Goal: Find specific page/section: Find specific page/section

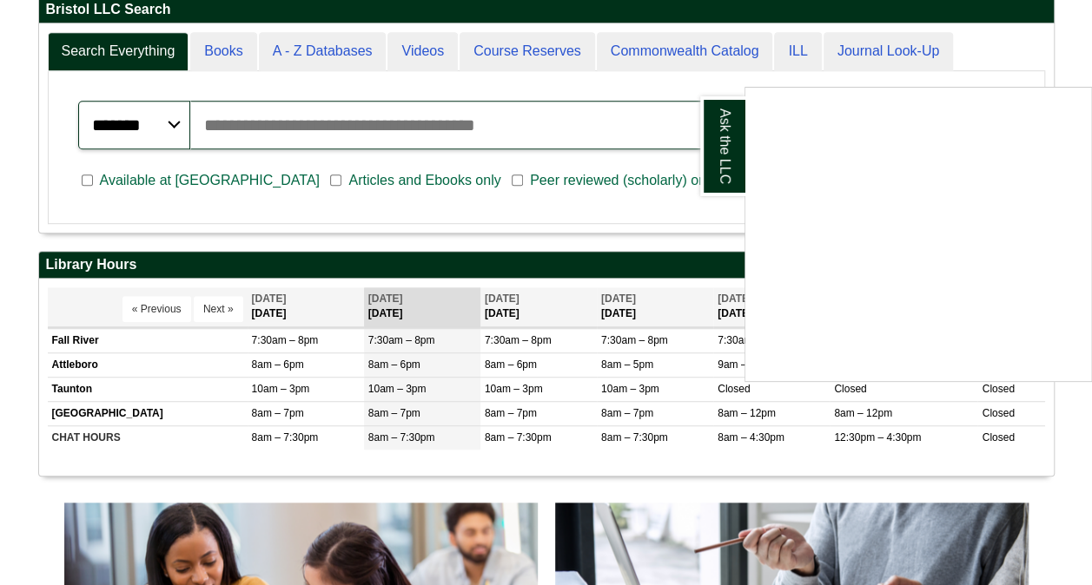
scroll to position [436, 0]
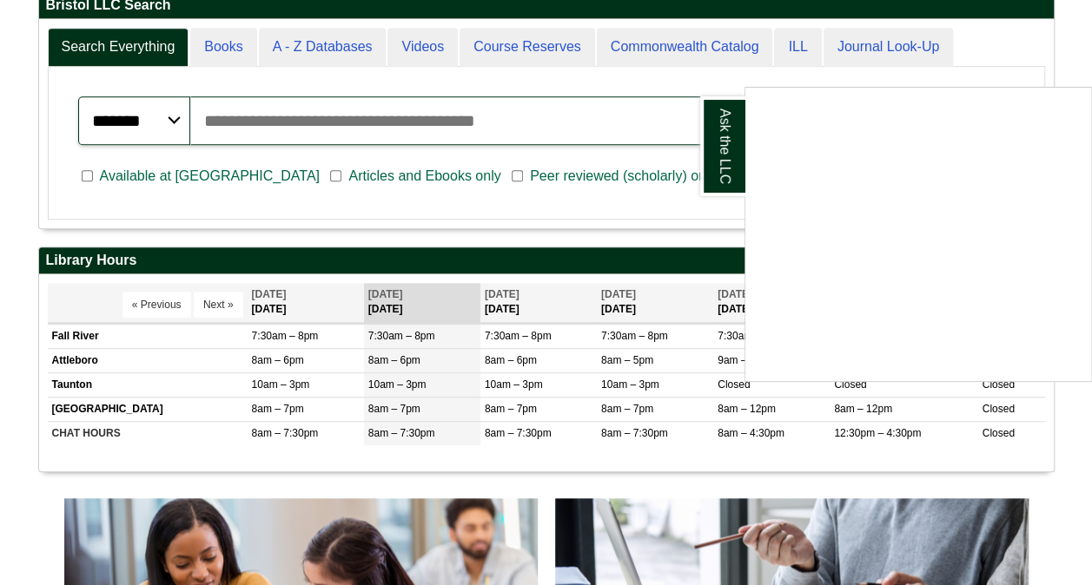
click at [1046, 50] on div "Ask the LLC" at bounding box center [546, 292] width 1092 height 585
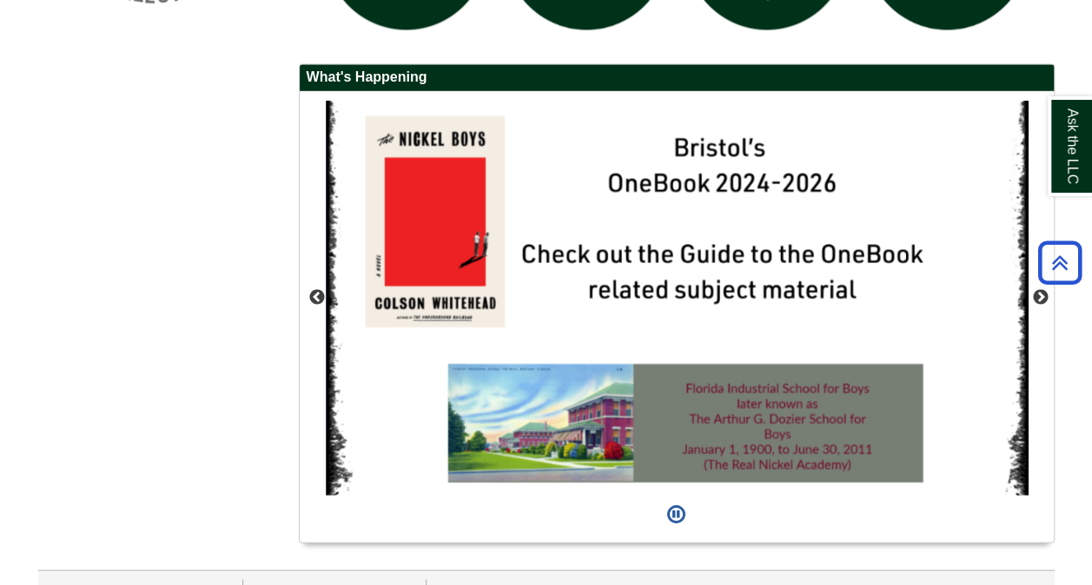
scroll to position [1546, 0]
click at [1039, 295] on button "Next" at bounding box center [1040, 296] width 17 height 17
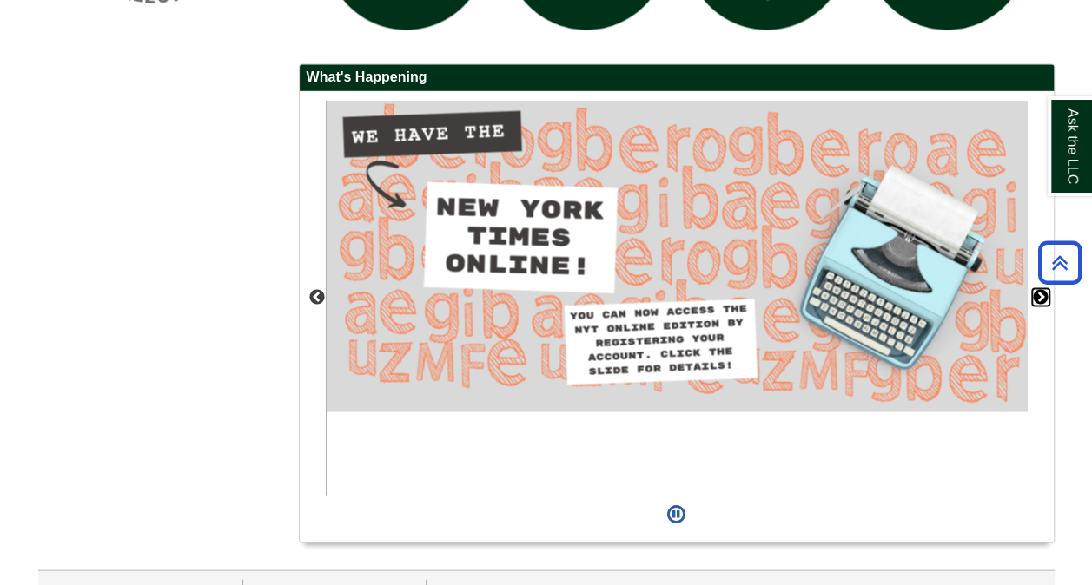
click at [1039, 295] on button "Next" at bounding box center [1040, 296] width 17 height 17
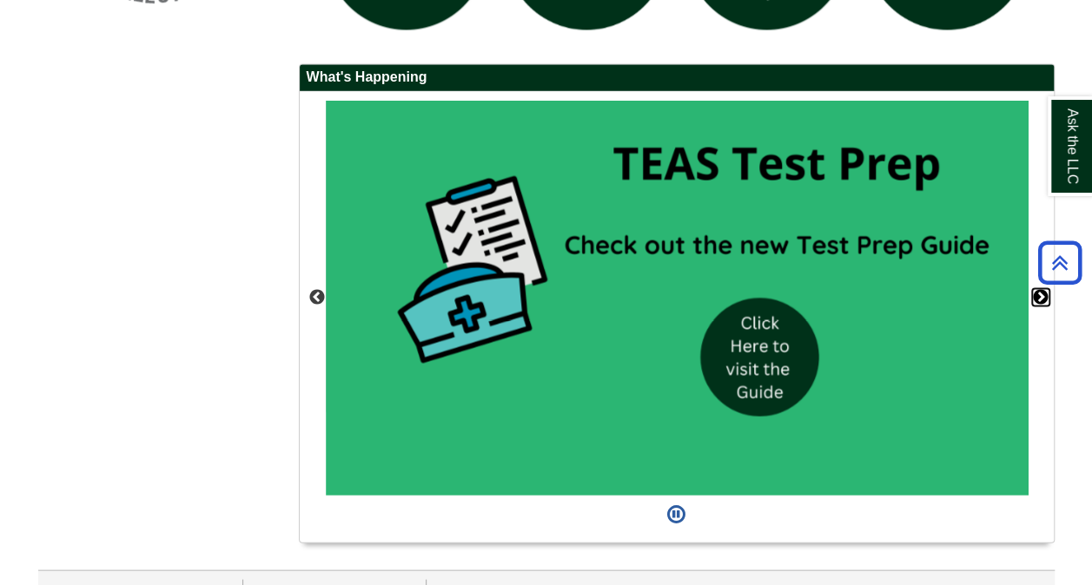
click at [1039, 295] on button "Next" at bounding box center [1040, 296] width 17 height 17
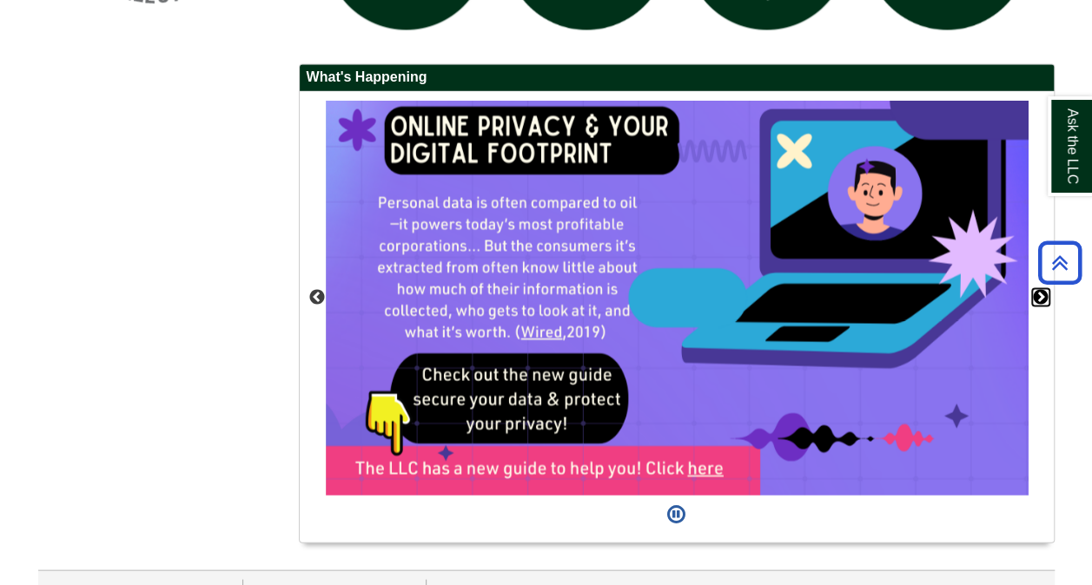
click at [1039, 295] on button "Next" at bounding box center [1040, 296] width 17 height 17
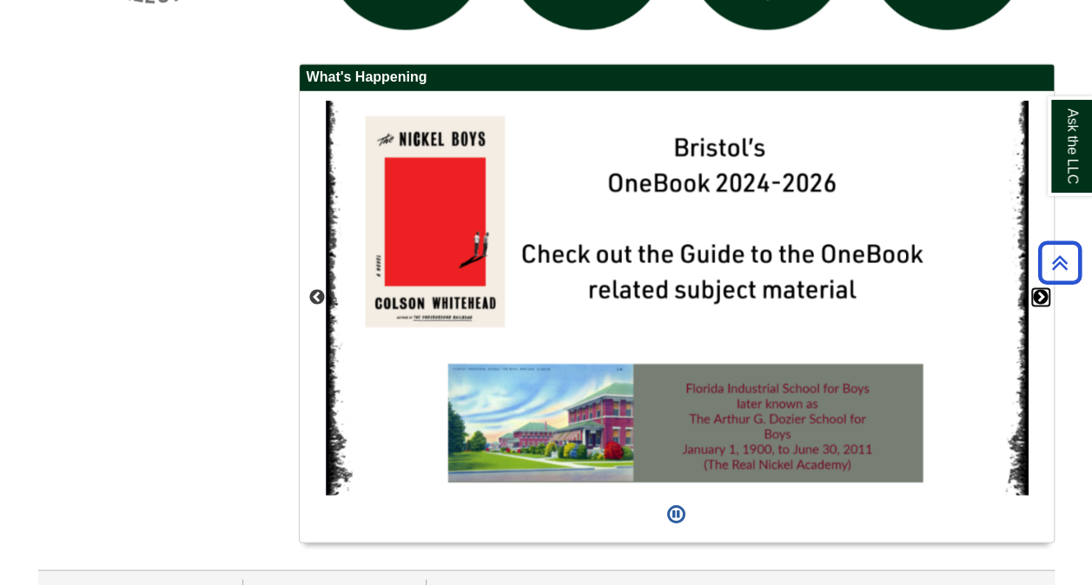
click at [1039, 295] on button "Next" at bounding box center [1040, 296] width 17 height 17
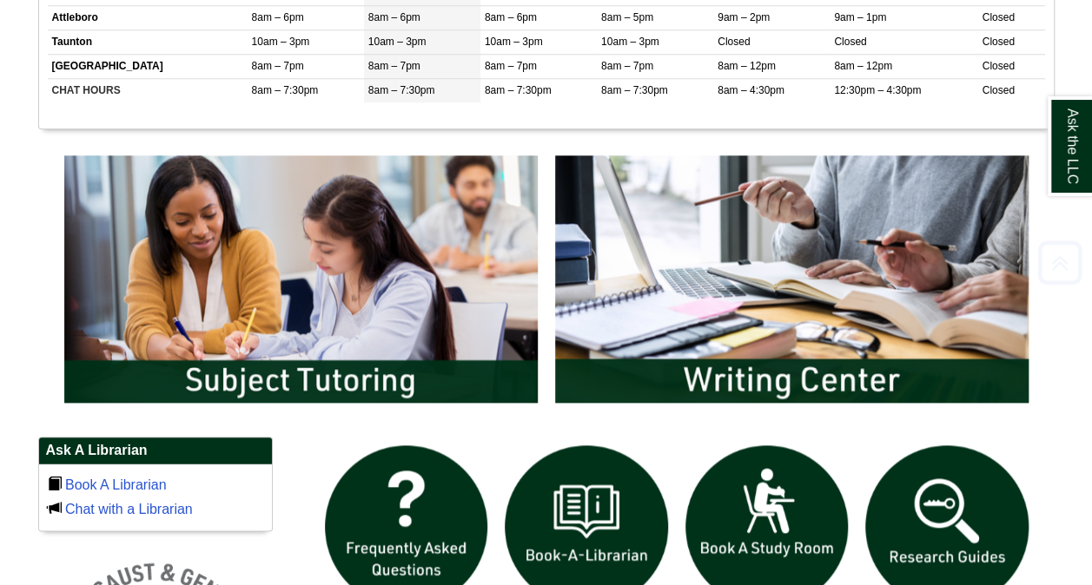
scroll to position [832, 0]
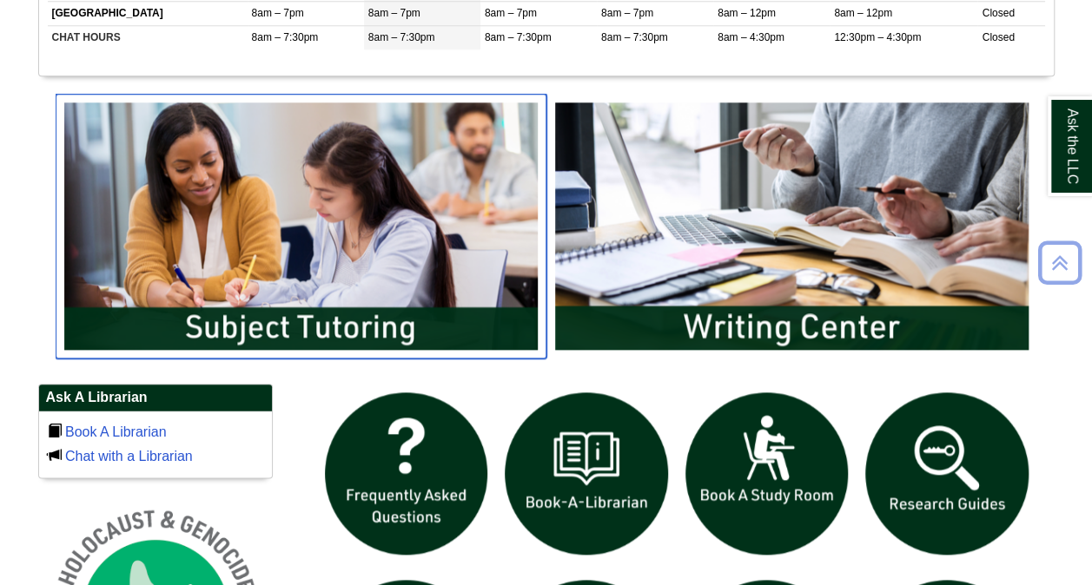
click at [431, 330] on img "slideshow" at bounding box center [301, 226] width 491 height 264
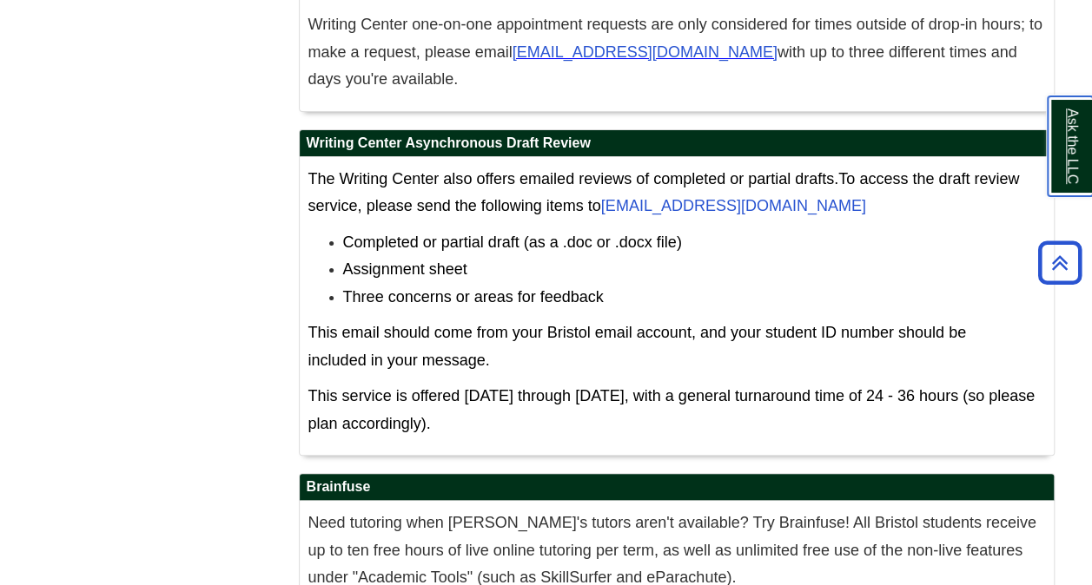
scroll to position [9963, 0]
